Goal: Task Accomplishment & Management: Manage account settings

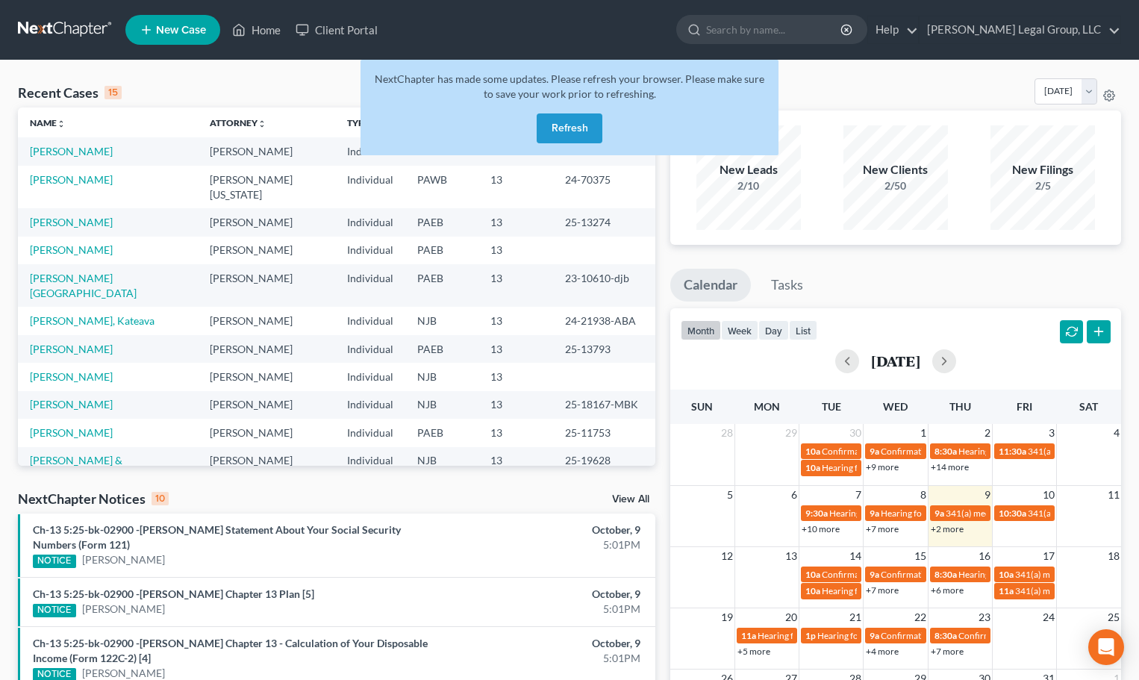
click at [567, 129] on button "Refresh" at bounding box center [569, 128] width 66 height 30
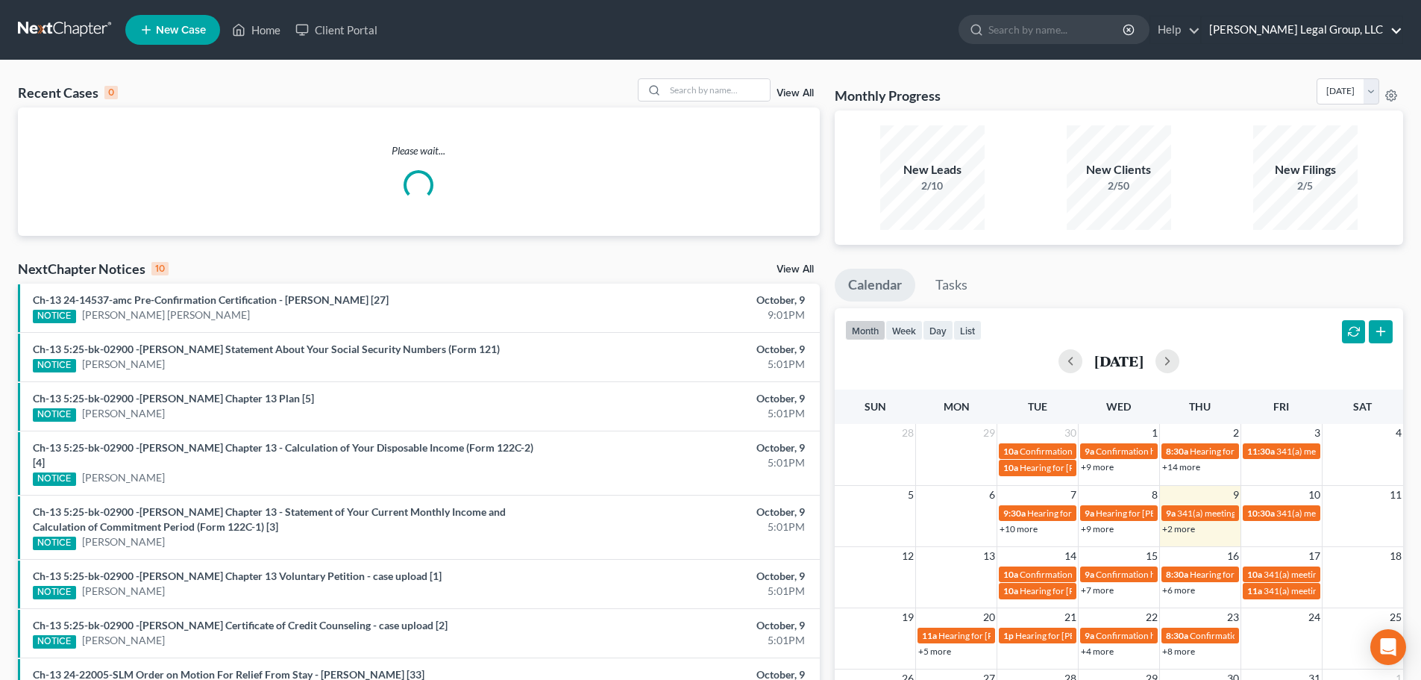
click at [1156, 32] on link "[PERSON_NAME] Legal Group, LLC" at bounding box center [1302, 29] width 201 height 27
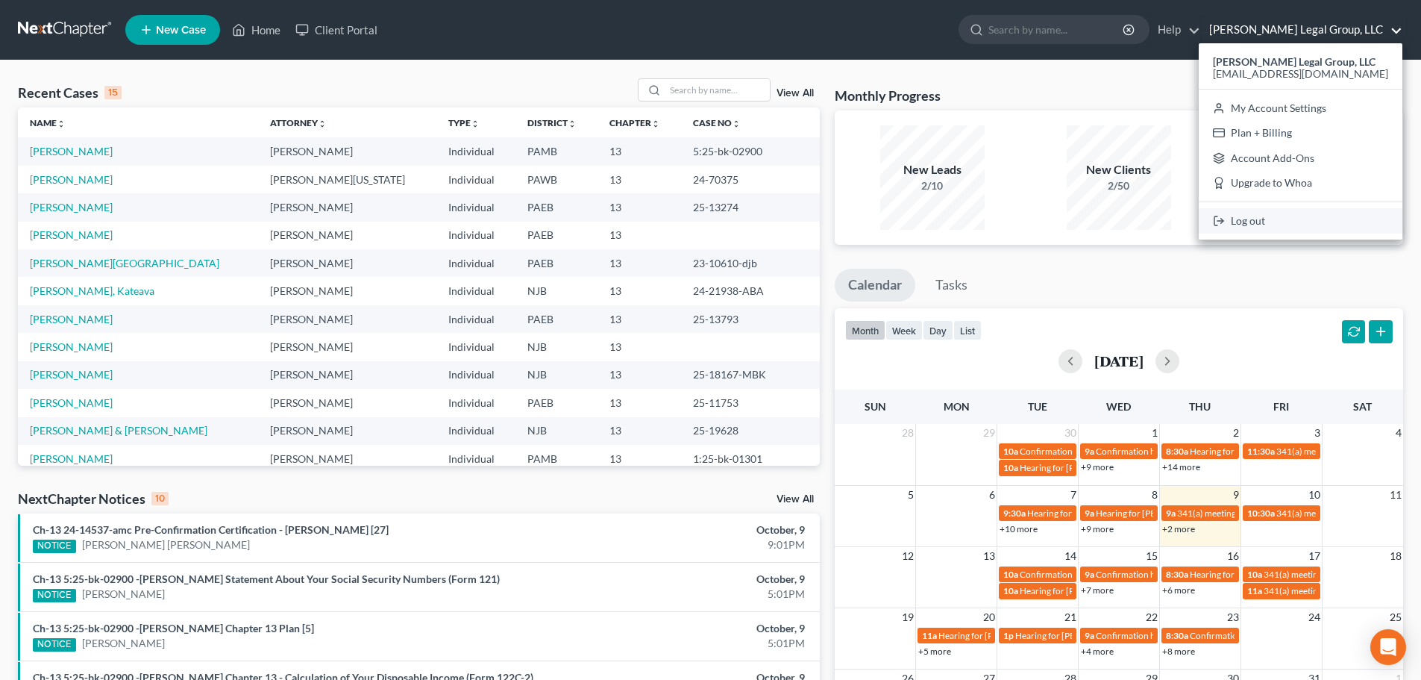
click at [1156, 212] on link "Log out" at bounding box center [1301, 220] width 204 height 25
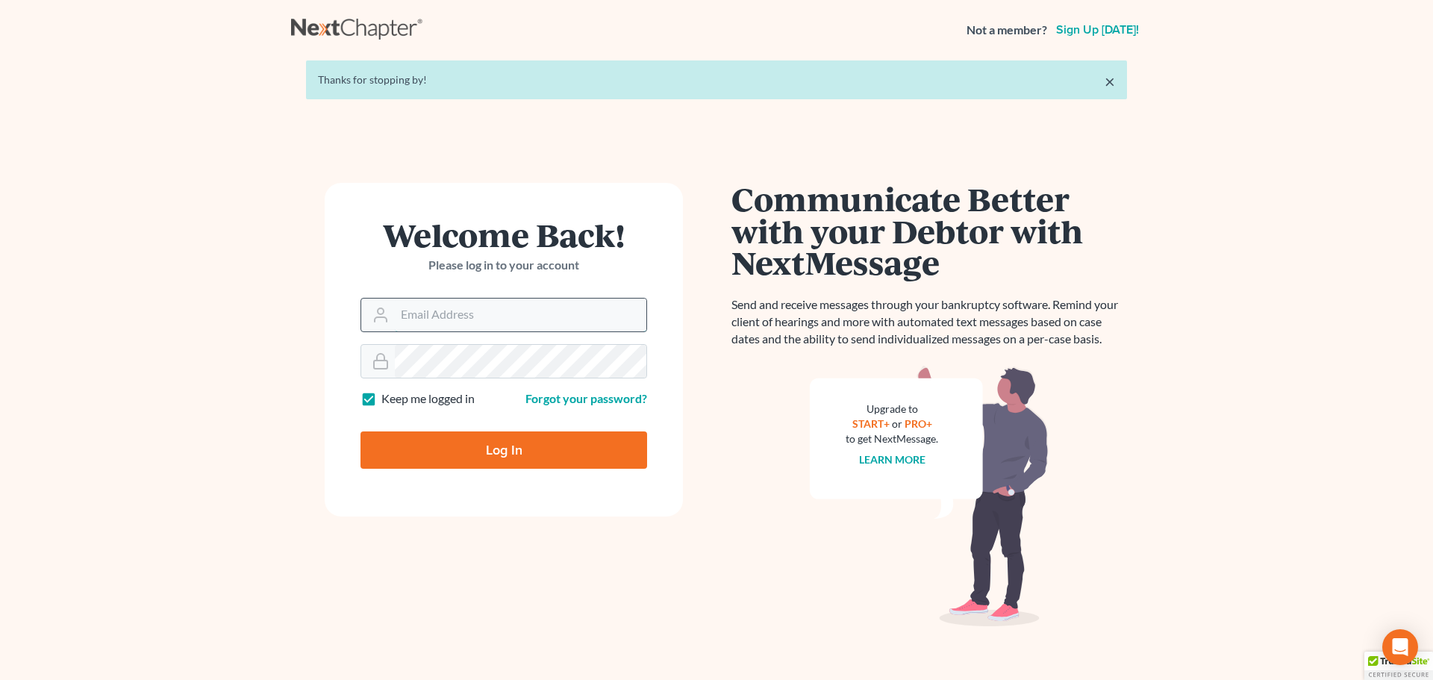
click at [580, 308] on input "Email Address" at bounding box center [520, 314] width 251 height 33
type input "akaegael@yahoo.com"
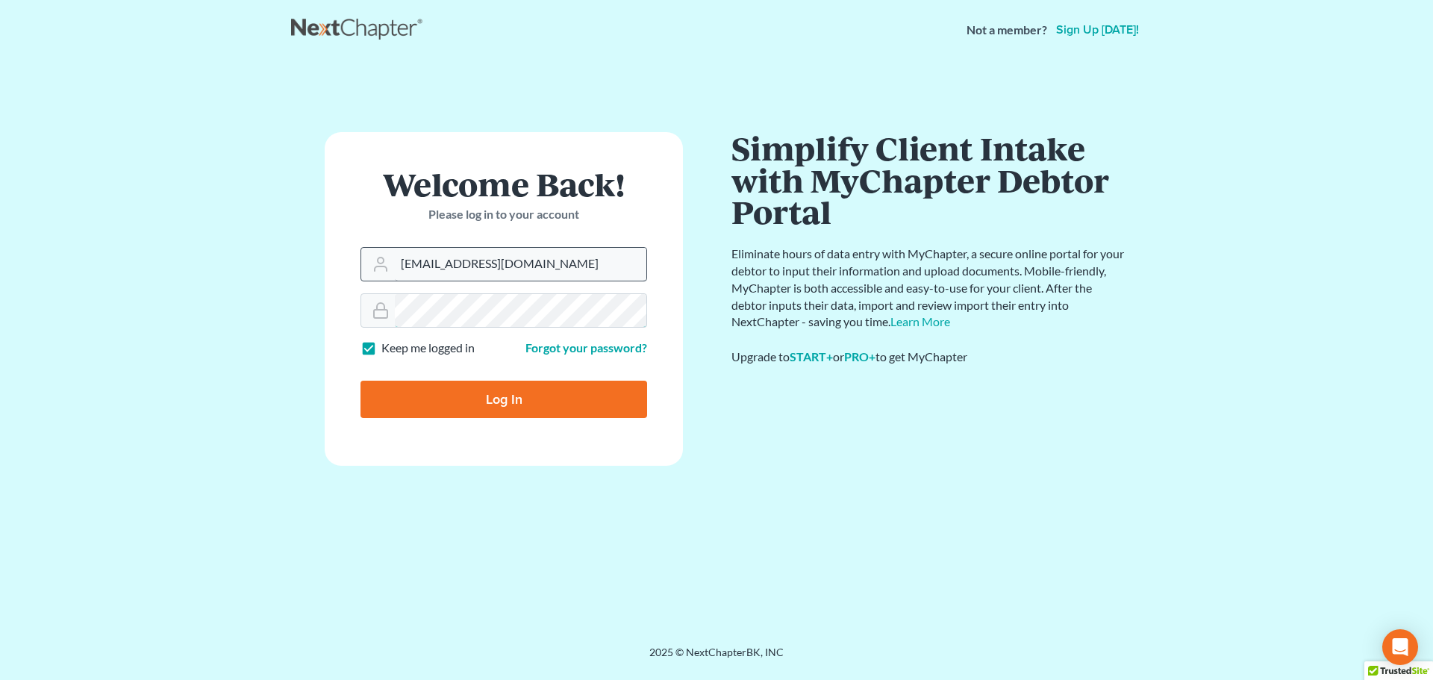
click at [360, 381] on input "Log In" at bounding box center [503, 399] width 287 height 37
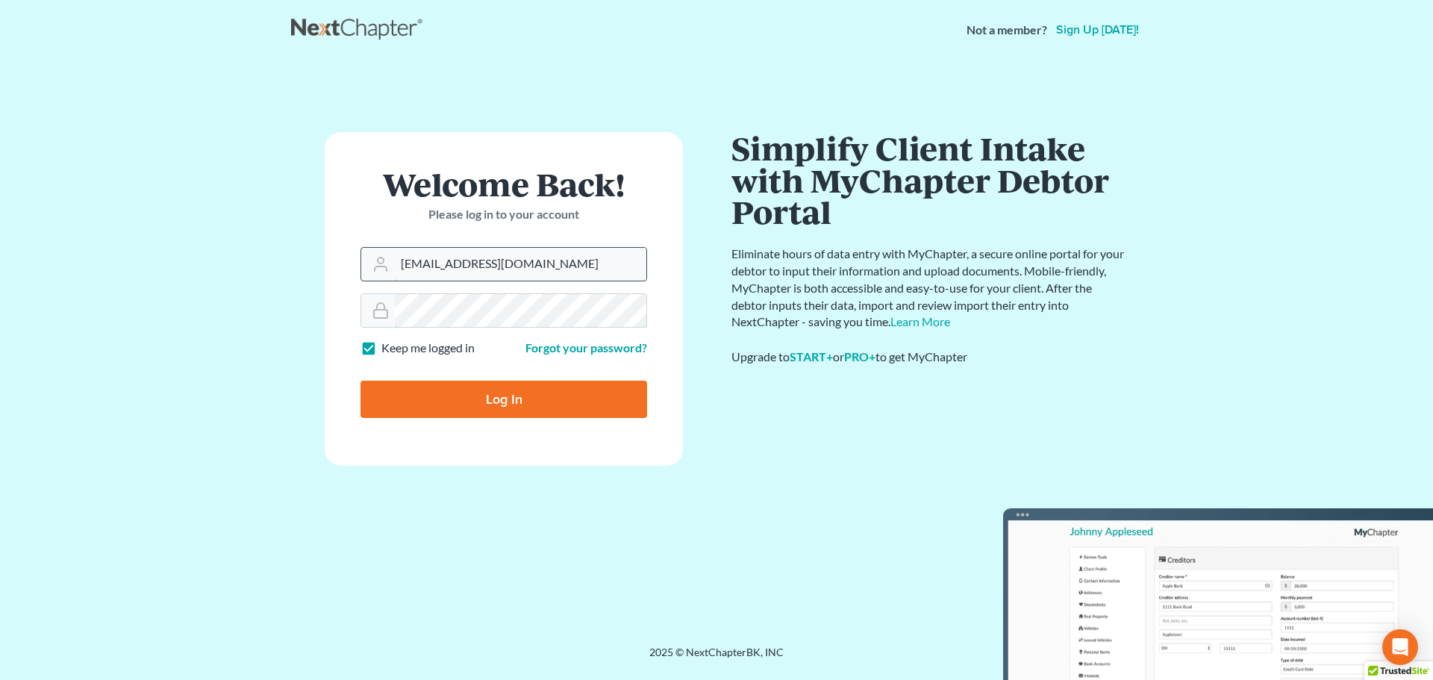
type input "Thinking..."
